Goal: Task Accomplishment & Management: Complete application form

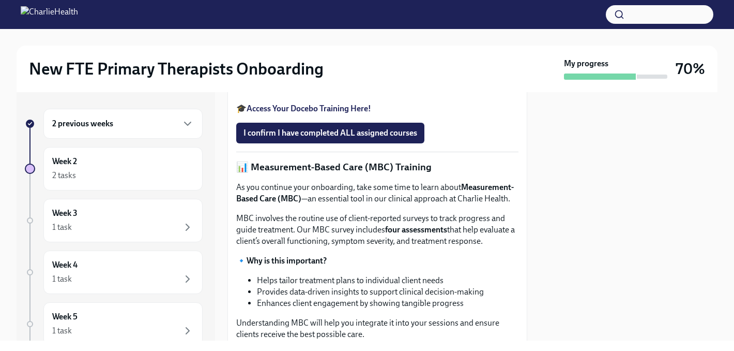
scroll to position [400, 0]
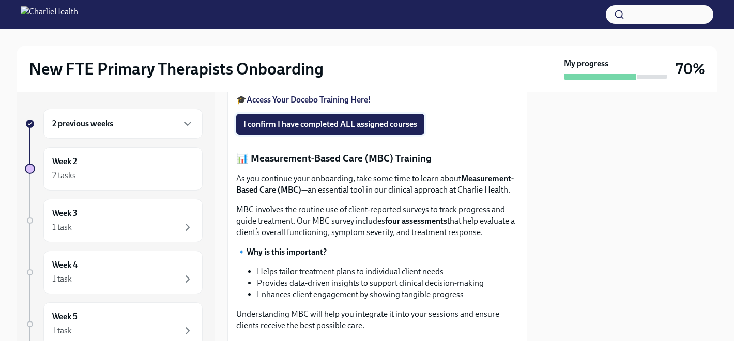
click at [313, 129] on span "I confirm I have completed ALL assigned courses" at bounding box center [331, 124] width 174 height 10
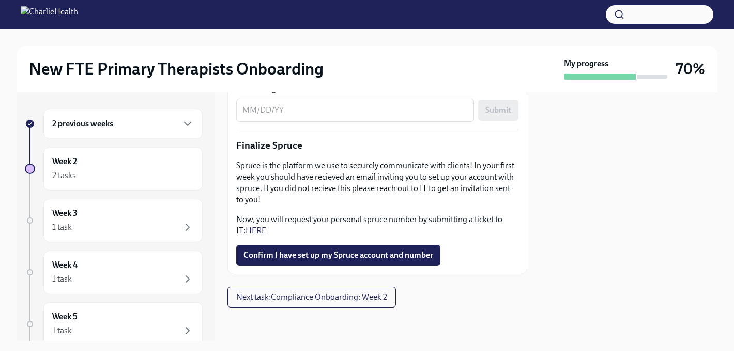
scroll to position [1391, 0]
click at [72, 164] on h6 "Week 2" at bounding box center [64, 161] width 25 height 11
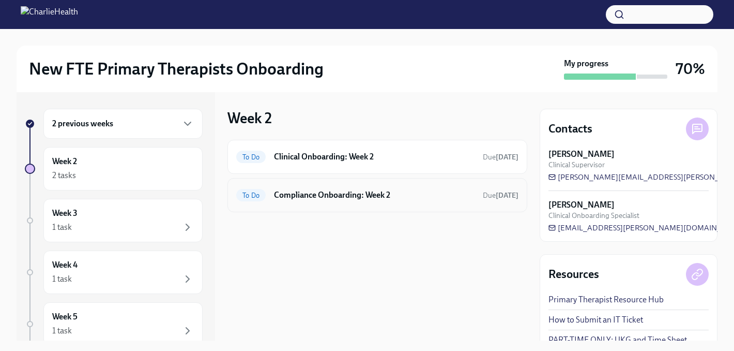
click at [311, 193] on h6 "Compliance Onboarding: Week 2" at bounding box center [374, 194] width 201 height 11
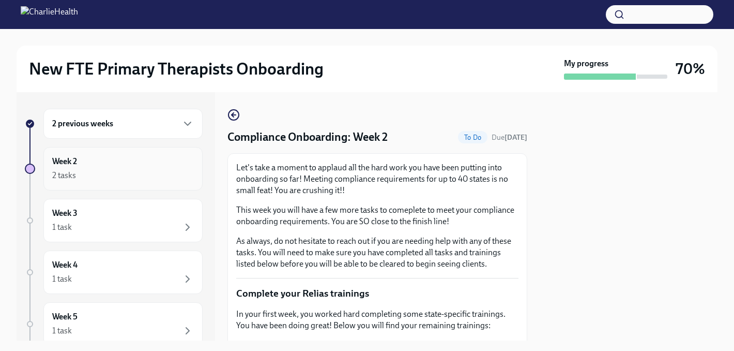
click at [93, 178] on div "2 tasks" at bounding box center [123, 175] width 142 height 12
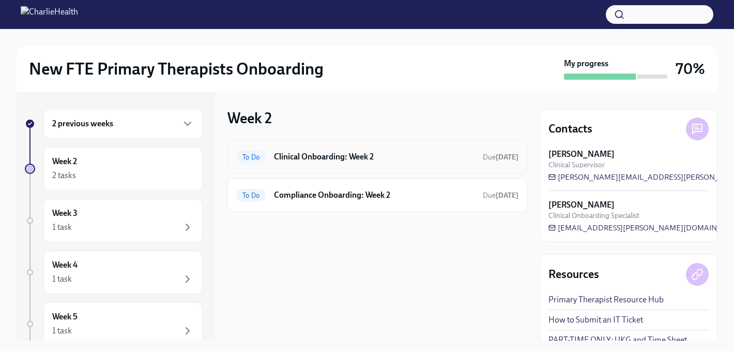
click at [344, 154] on h6 "Clinical Onboarding: Week 2" at bounding box center [374, 156] width 201 height 11
